Goal: Browse casually

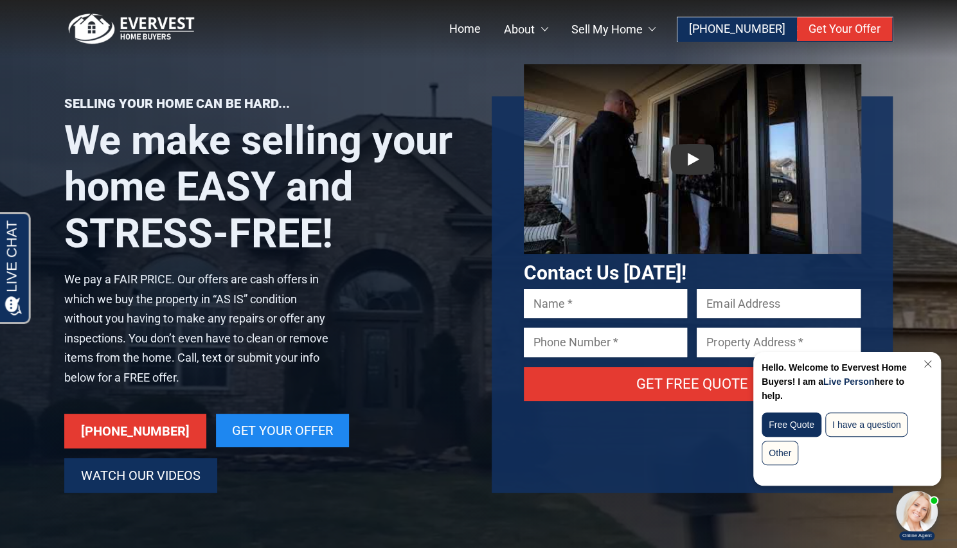
click at [196, 484] on link "Watch Our Videos" at bounding box center [140, 475] width 153 height 35
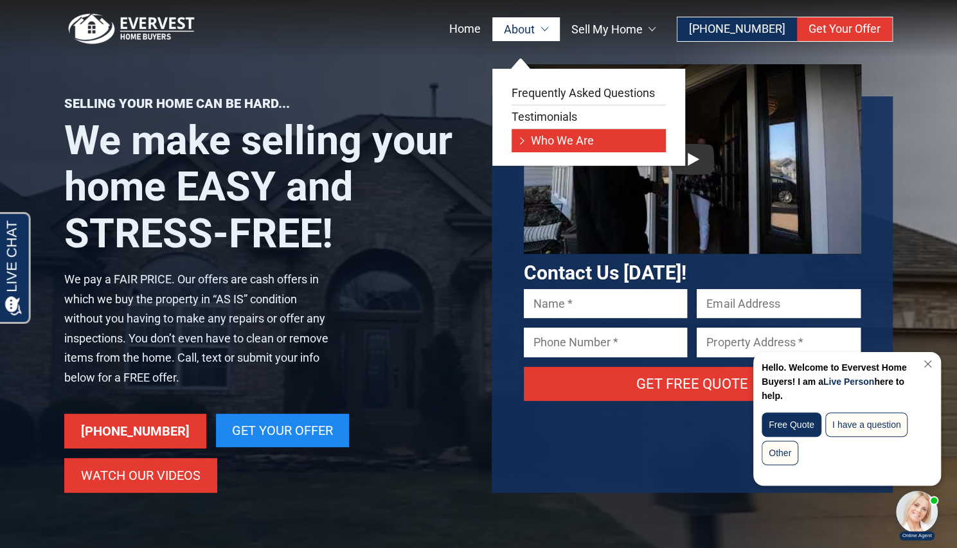
scroll to position [0, 8]
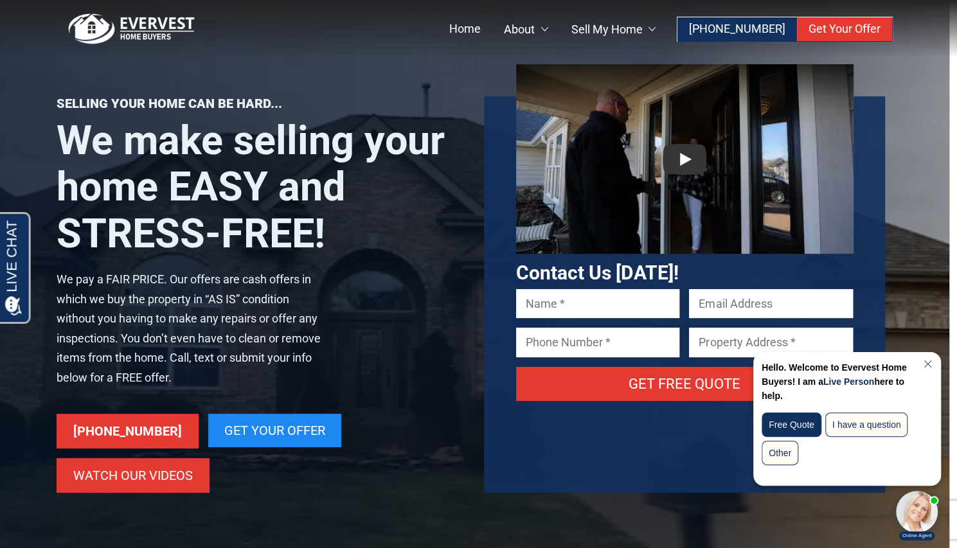
click at [450, 188] on h1 "We make selling your home EASY and STRESS-FREE!" at bounding box center [258, 187] width 402 height 139
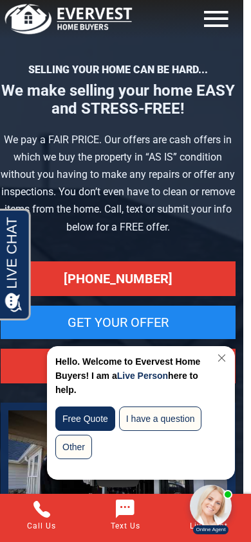
click at [222, 358] on link "Close Chat" at bounding box center [219, 358] width 17 height 10
